Goal: Check status: Check status

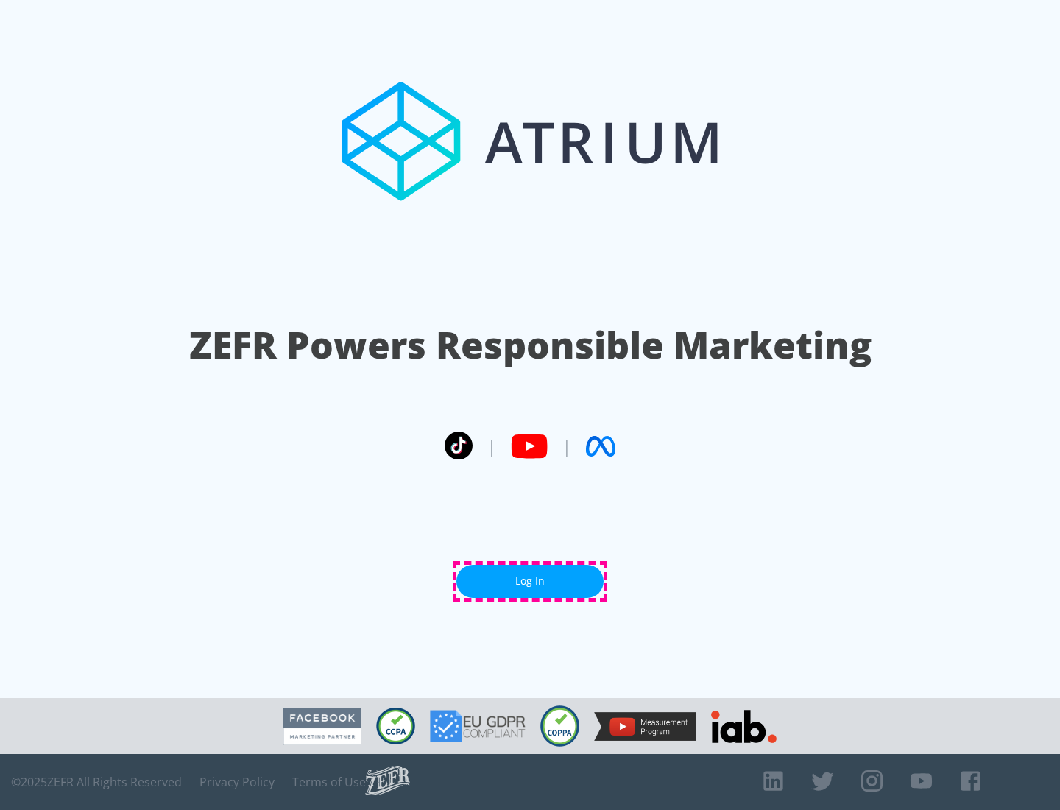
click at [530, 581] on link "Log In" at bounding box center [529, 581] width 147 height 33
